Goal: Information Seeking & Learning: Learn about a topic

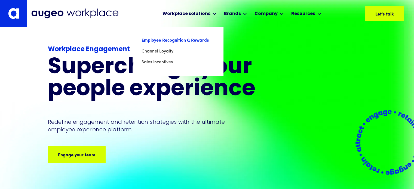
click at [173, 40] on link "Employee Recognition & Rewards" at bounding box center [179, 40] width 74 height 11
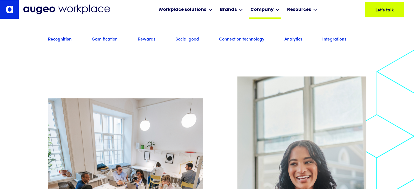
scroll to position [488, 0]
